Goal: Task Accomplishment & Management: Manage account settings

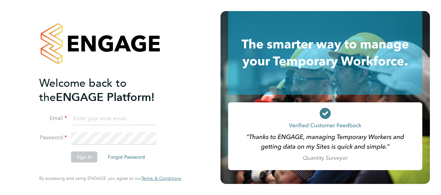
type input "[PERSON_NAME][EMAIL_ADDRESS][PERSON_NAME][DOMAIN_NAME]"
click at [81, 155] on button "Sign In" at bounding box center [84, 157] width 26 height 11
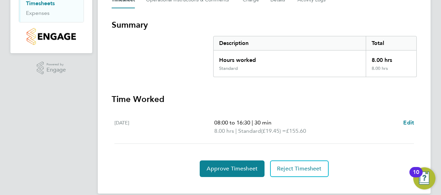
scroll to position [120, 0]
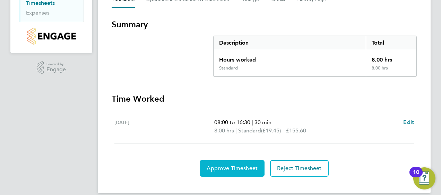
click at [223, 165] on span "Approve Timesheet" at bounding box center [232, 168] width 51 height 7
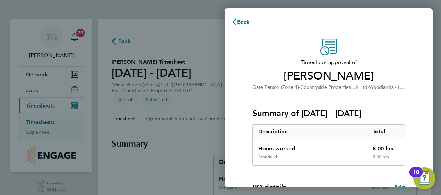
drag, startPoint x: 385, startPoint y: 73, endPoint x: 393, endPoint y: 133, distance: 60.9
click at [393, 133] on div "Timesheet approval of Olumide Adeyefa Gate Person (Zone 4) · Countryside Proper…" at bounding box center [328, 167] width 169 height 257
drag, startPoint x: 393, startPoint y: 133, endPoint x: 417, endPoint y: 152, distance: 29.8
click at [417, 152] on div "Timesheet approval of Olumide Adeyefa Gate Person (Zone 4) · Countryside Proper…" at bounding box center [329, 167] width 208 height 273
drag, startPoint x: 395, startPoint y: 100, endPoint x: 386, endPoint y: 35, distance: 65.4
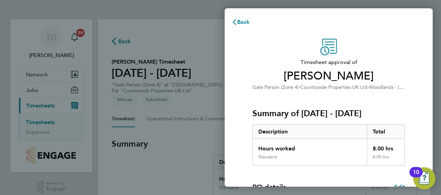
click at [386, 35] on div "Timesheet approval of Olumide Adeyefa Gate Person (Zone 4) · Countryside Proper…" at bounding box center [329, 167] width 208 height 273
click at [247, 33] on div "Timesheet approval of Olumide Adeyefa Gate Person (Zone 4) · Countryside Proper…" at bounding box center [329, 167] width 208 height 273
click at [243, 24] on span "Back" at bounding box center [243, 22] width 13 height 7
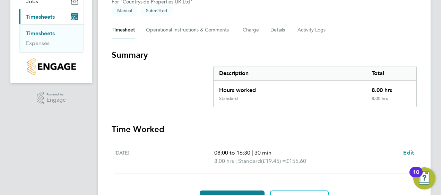
scroll to position [120, 0]
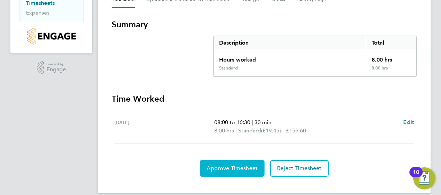
click at [239, 163] on button "Approve Timesheet" at bounding box center [232, 168] width 65 height 17
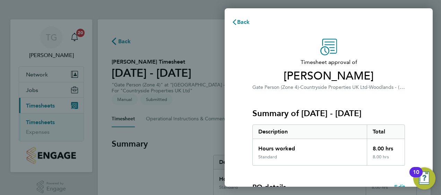
click at [397, 184] on span "Edit" at bounding box center [399, 187] width 11 height 7
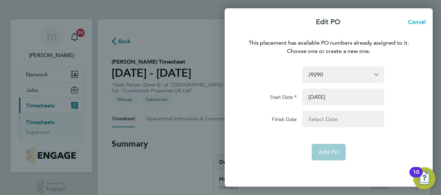
click at [417, 16] on button "Cancel" at bounding box center [415, 22] width 36 height 14
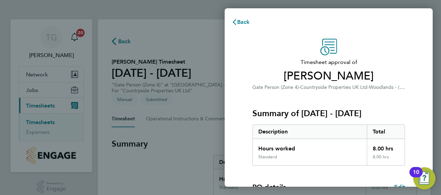
drag, startPoint x: 411, startPoint y: 87, endPoint x: 410, endPoint y: 96, distance: 9.8
click at [410, 96] on div "Timesheet approval of Olumide Adeyefa Gate Person (Zone 4) · Countryside Proper…" at bounding box center [328, 167] width 169 height 257
drag, startPoint x: 410, startPoint y: 96, endPoint x: 403, endPoint y: 89, distance: 9.8
click at [403, 89] on span "Woodlands - (Barrow Gurnery (Wates)" at bounding box center [437, 87] width 137 height 7
click at [399, 88] on span "Woodlands - (Barrow Gurnery (Wates)" at bounding box center [437, 87] width 137 height 7
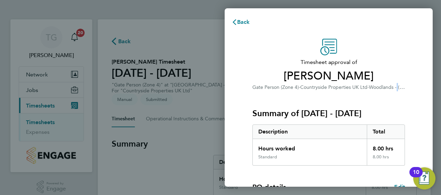
drag, startPoint x: 399, startPoint y: 88, endPoint x: 367, endPoint y: 66, distance: 39.0
click at [367, 66] on h3 "Timesheet approval of Olumide Adeyefa" at bounding box center [328, 70] width 153 height 25
drag, startPoint x: 367, startPoint y: 66, endPoint x: 419, endPoint y: 81, distance: 54.3
click at [419, 81] on div "Timesheet approval of Olumide Adeyefa Gate Person (Zone 4) · Countryside Proper…" at bounding box center [329, 167] width 208 height 273
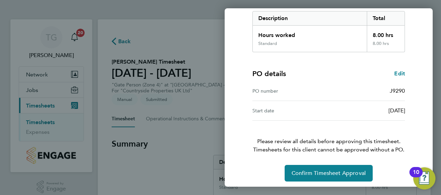
scroll to position [116, 0]
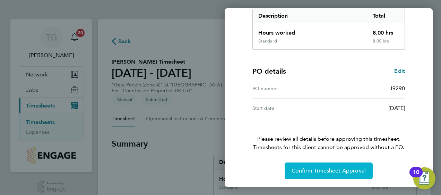
click at [335, 174] on button "Confirm Timesheet Approval" at bounding box center [329, 171] width 88 height 17
